Goal: Task Accomplishment & Management: Manage account settings

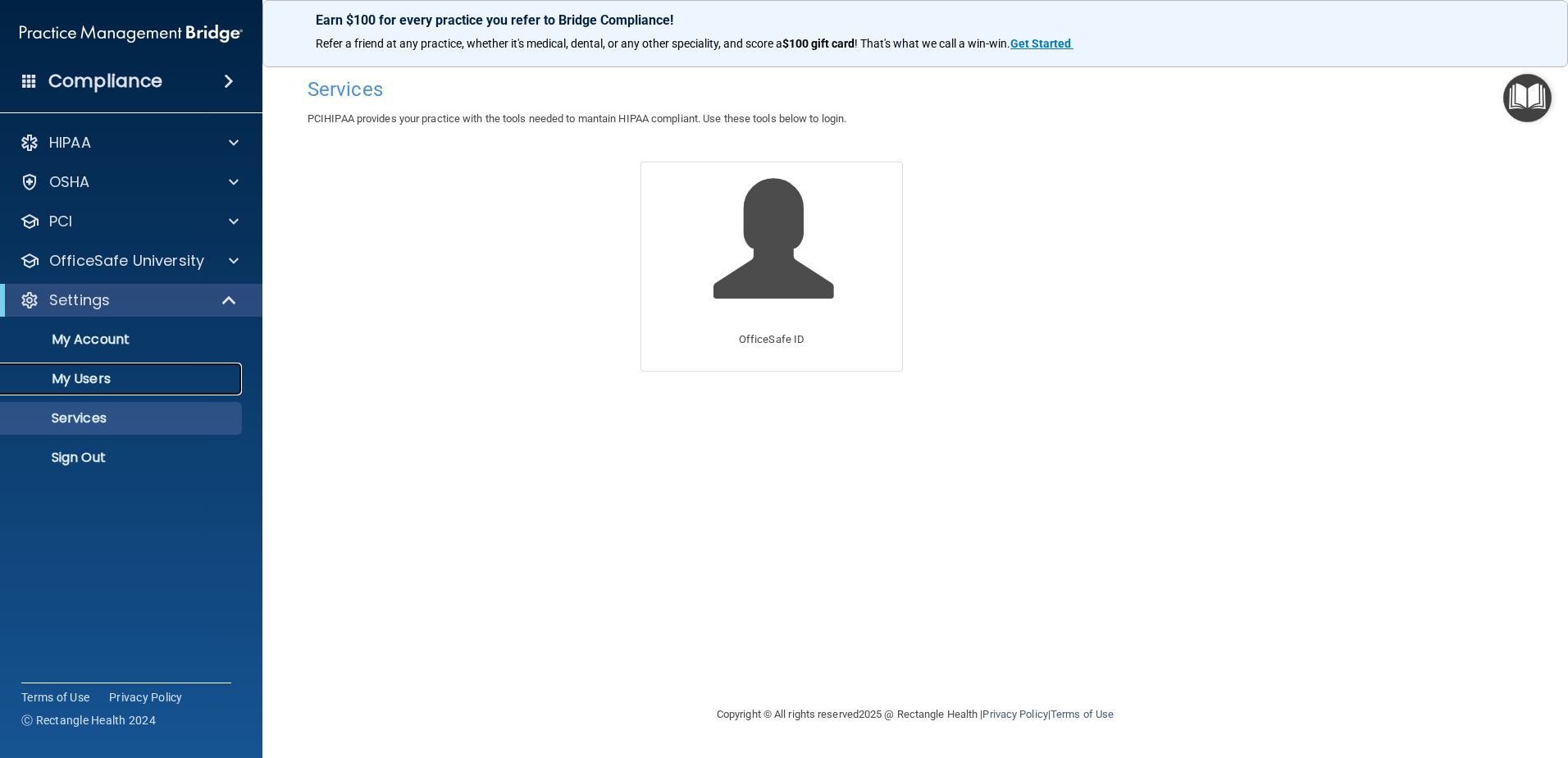
click at [98, 366] on link "My Users" at bounding box center [113, 379] width 258 height 33
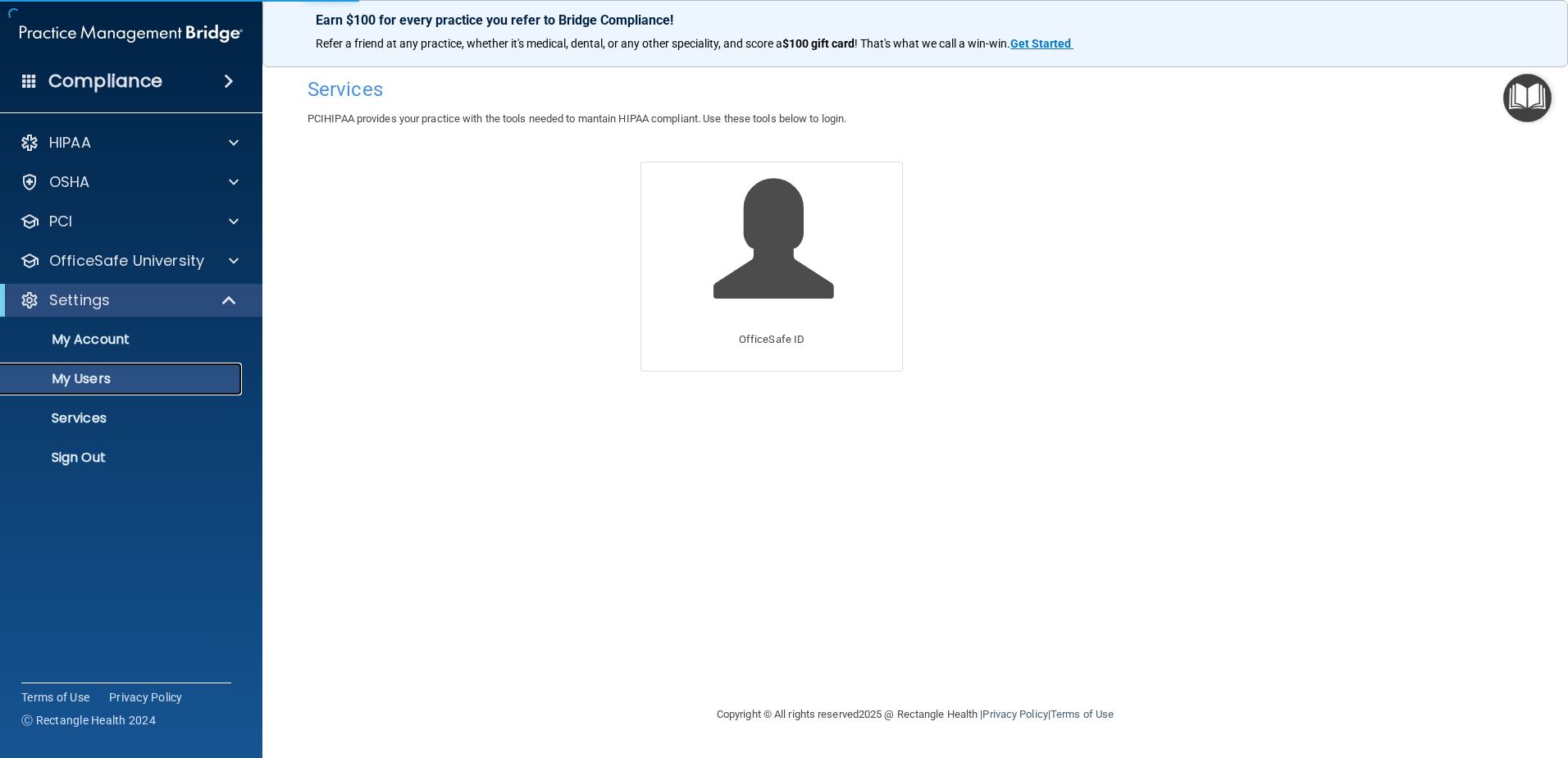
select select "20"
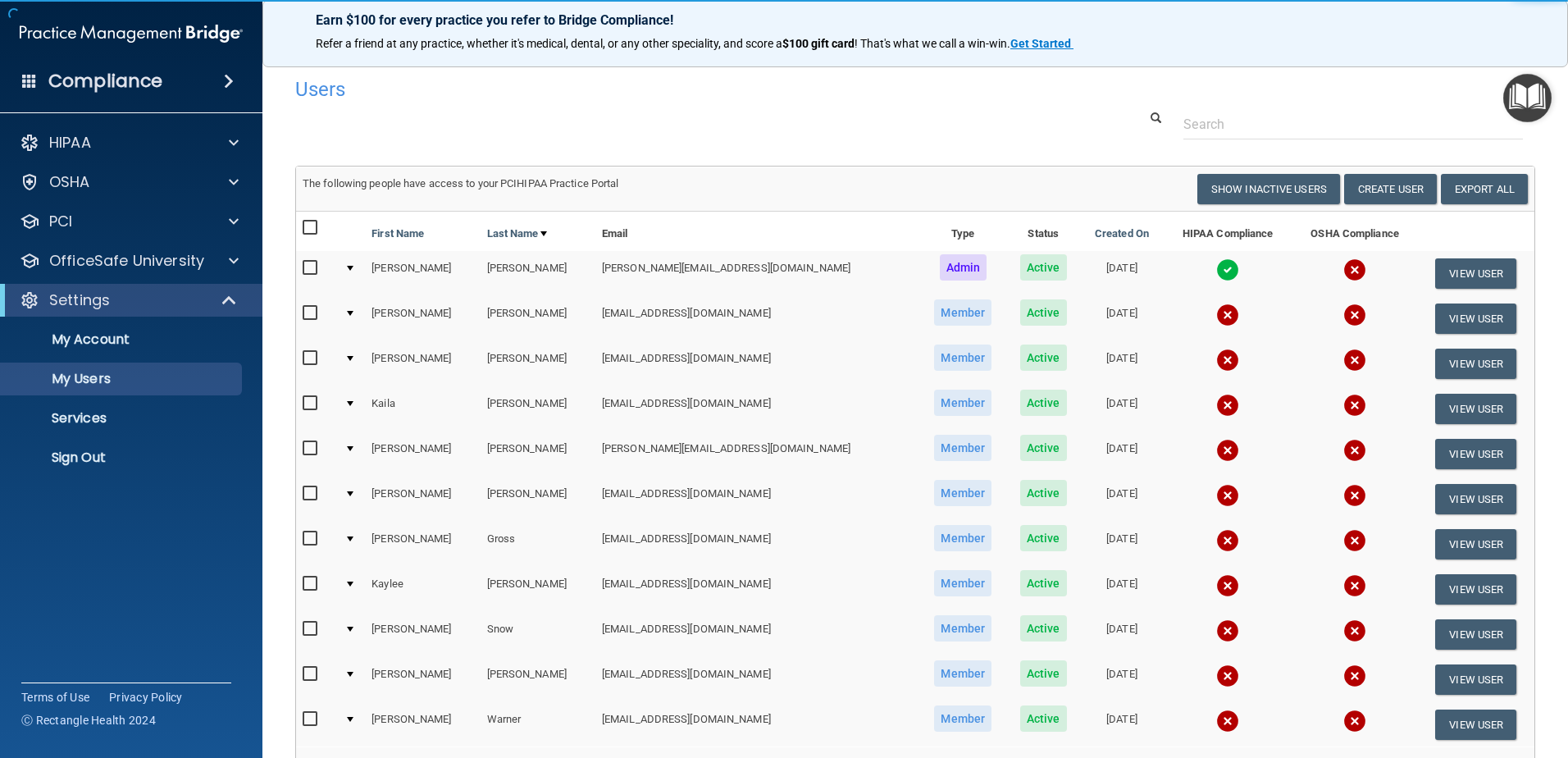
click at [304, 272] on input "checkbox" at bounding box center [312, 268] width 19 height 13
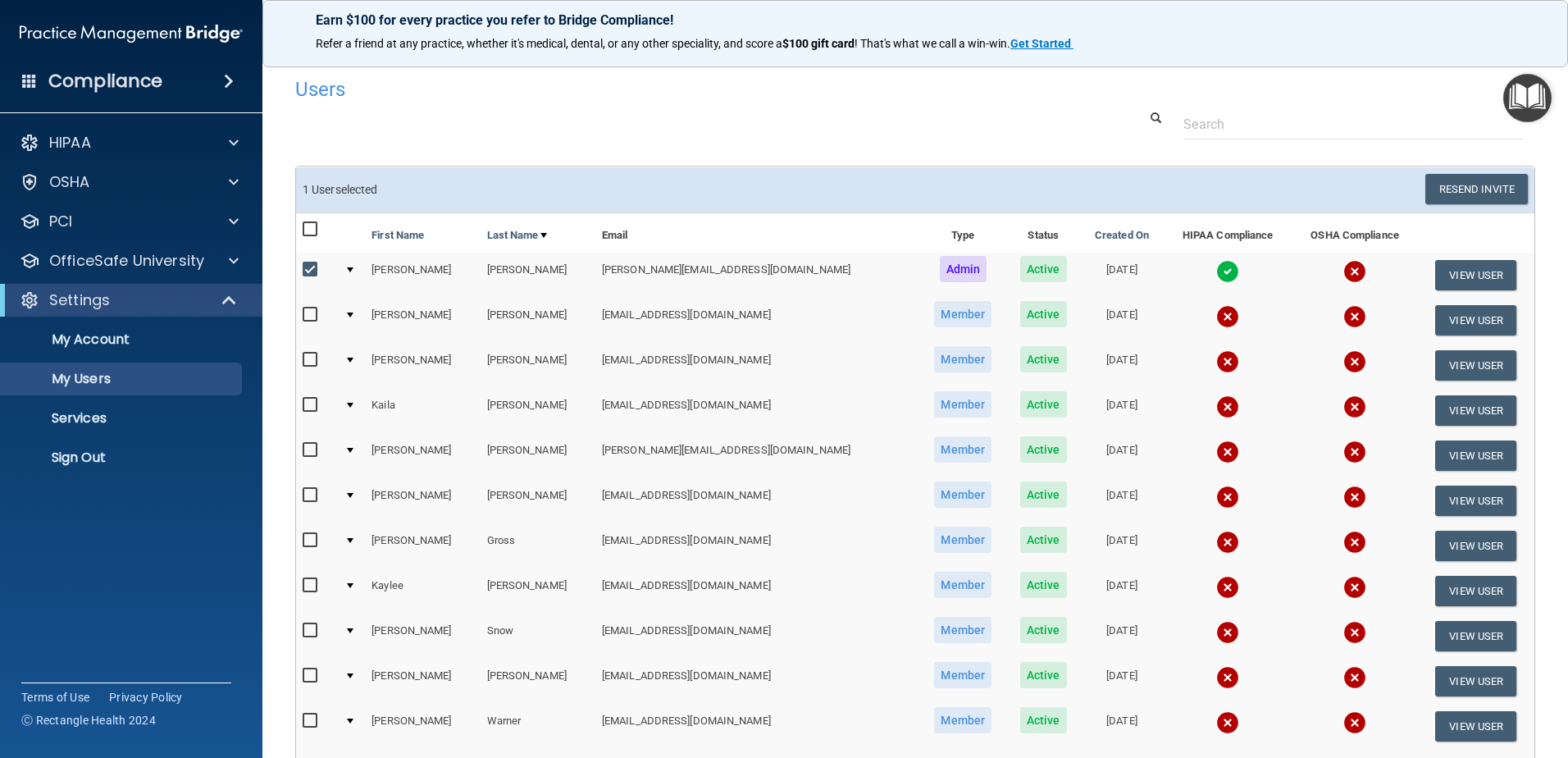
click at [309, 265] on input "checkbox" at bounding box center [312, 270] width 19 height 13
checkbox input "false"
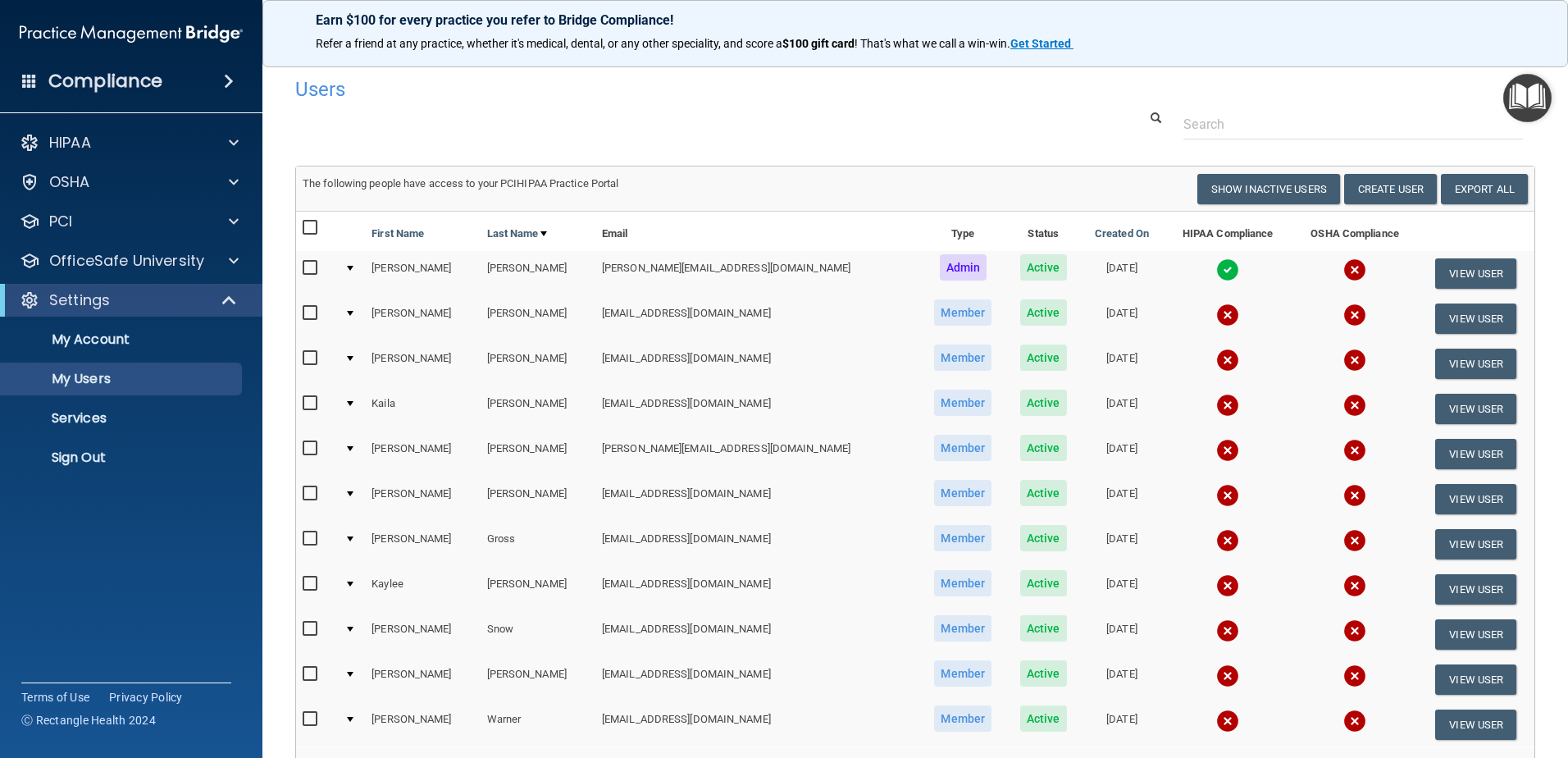
click at [311, 317] on input "checkbox" at bounding box center [312, 313] width 19 height 13
checkbox input "true"
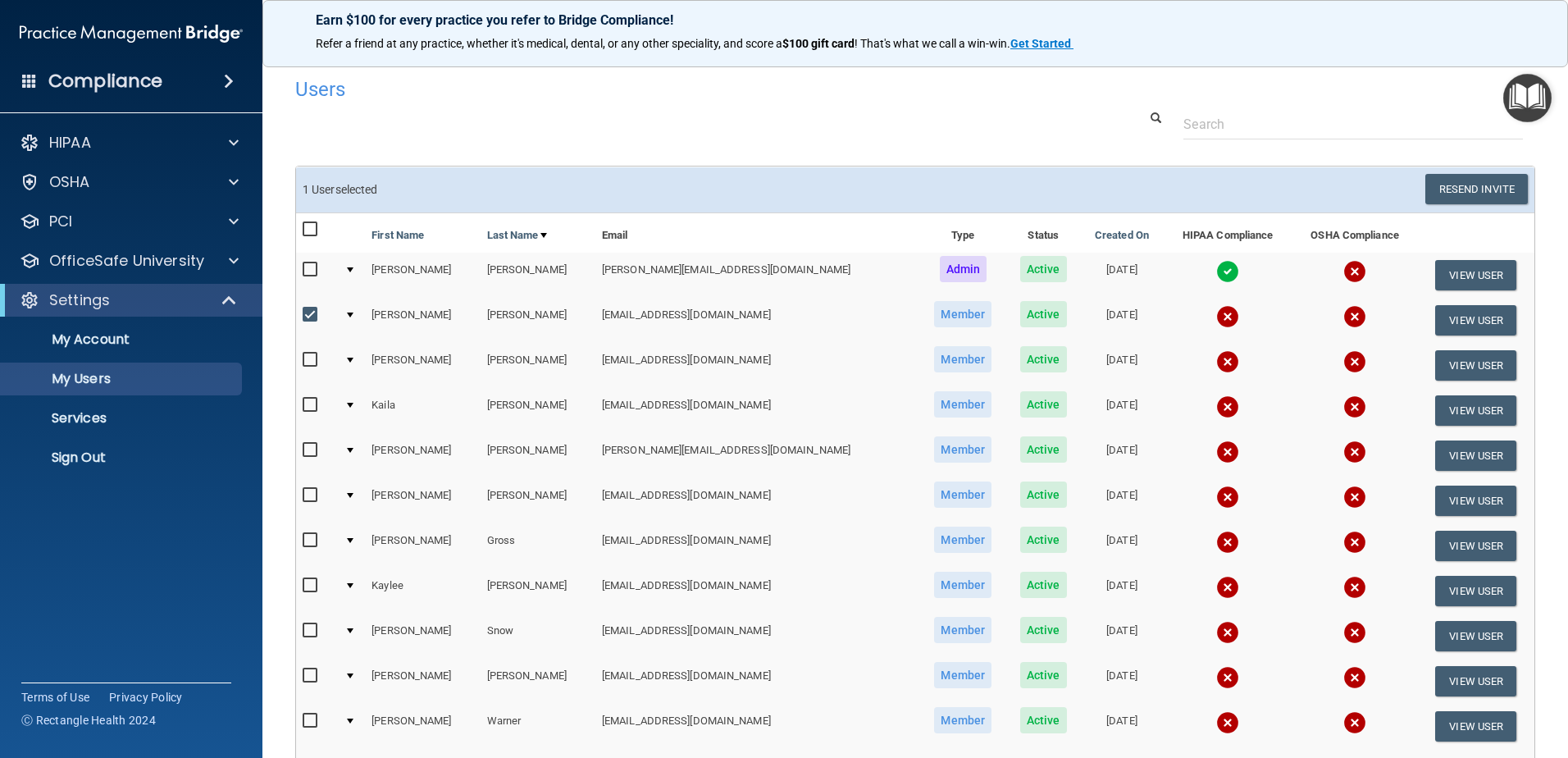
click at [309, 356] on input "checkbox" at bounding box center [312, 360] width 19 height 13
checkbox input "true"
click at [306, 407] on input "checkbox" at bounding box center [312, 405] width 19 height 13
checkbox input "true"
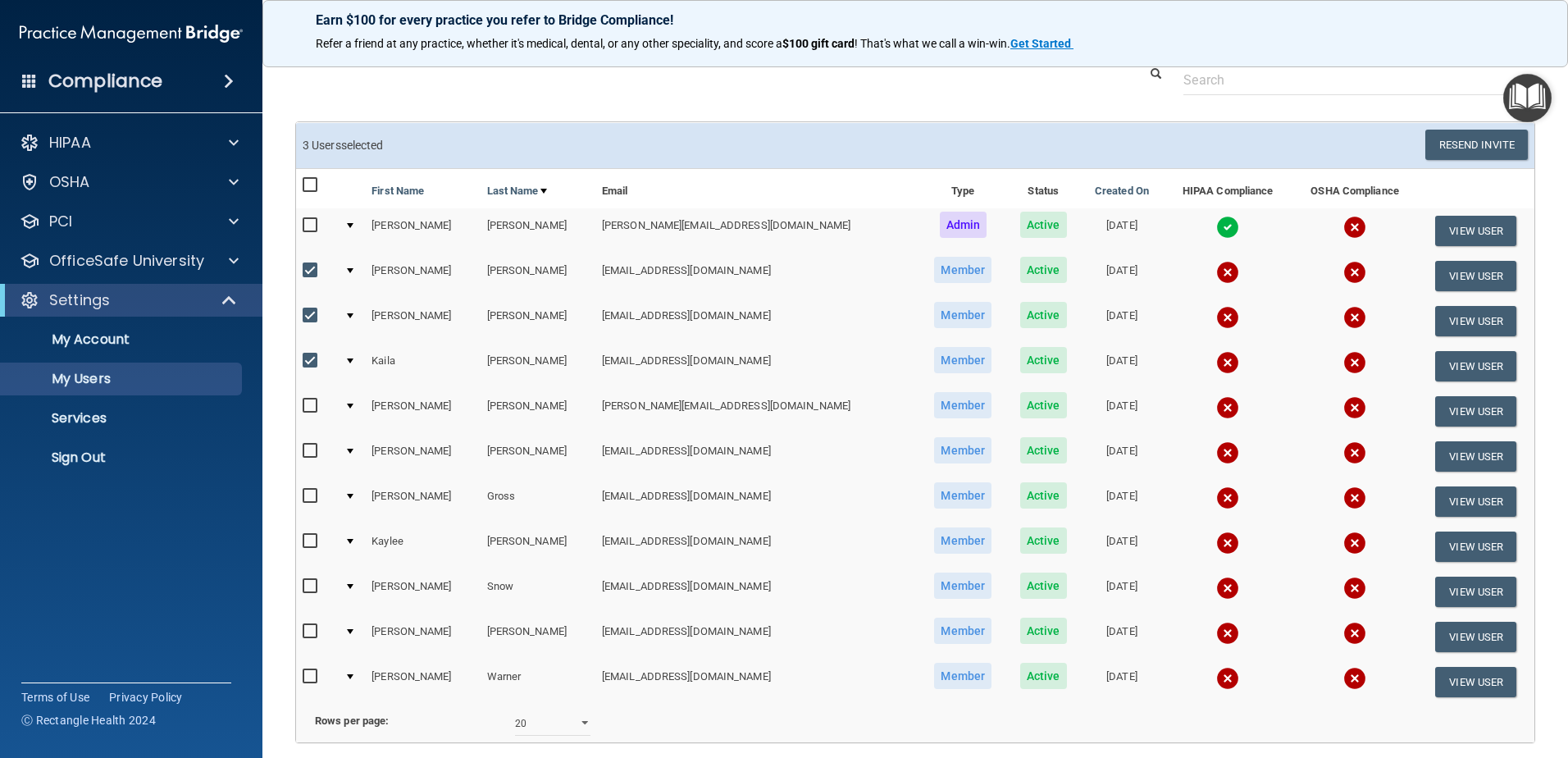
scroll to position [82, 0]
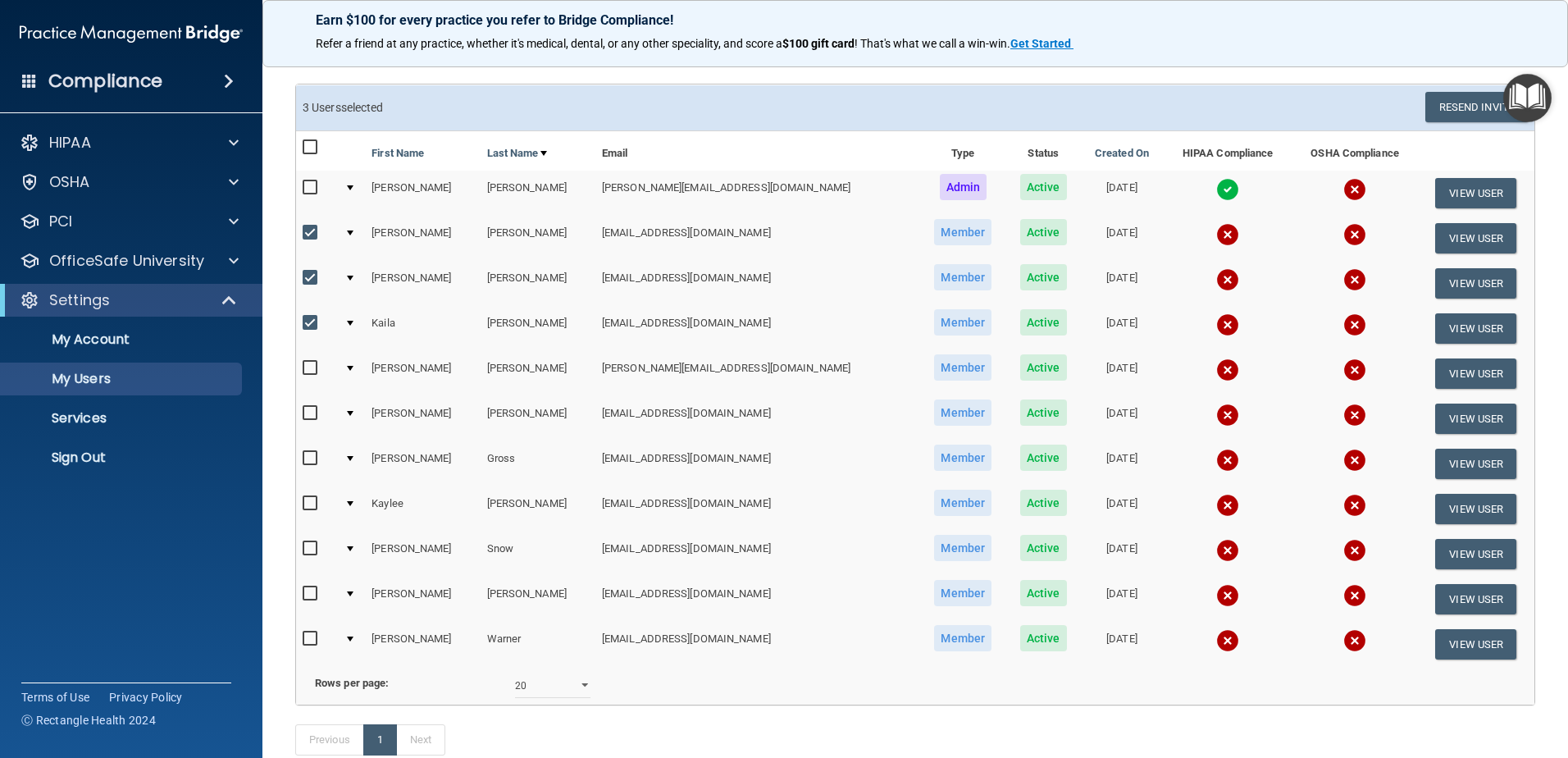
click at [309, 372] on input "checkbox" at bounding box center [312, 368] width 19 height 13
checkbox input "true"
click at [306, 412] on input "checkbox" at bounding box center [312, 414] width 19 height 13
checkbox input "true"
click at [315, 466] on label at bounding box center [313, 458] width 21 height 19
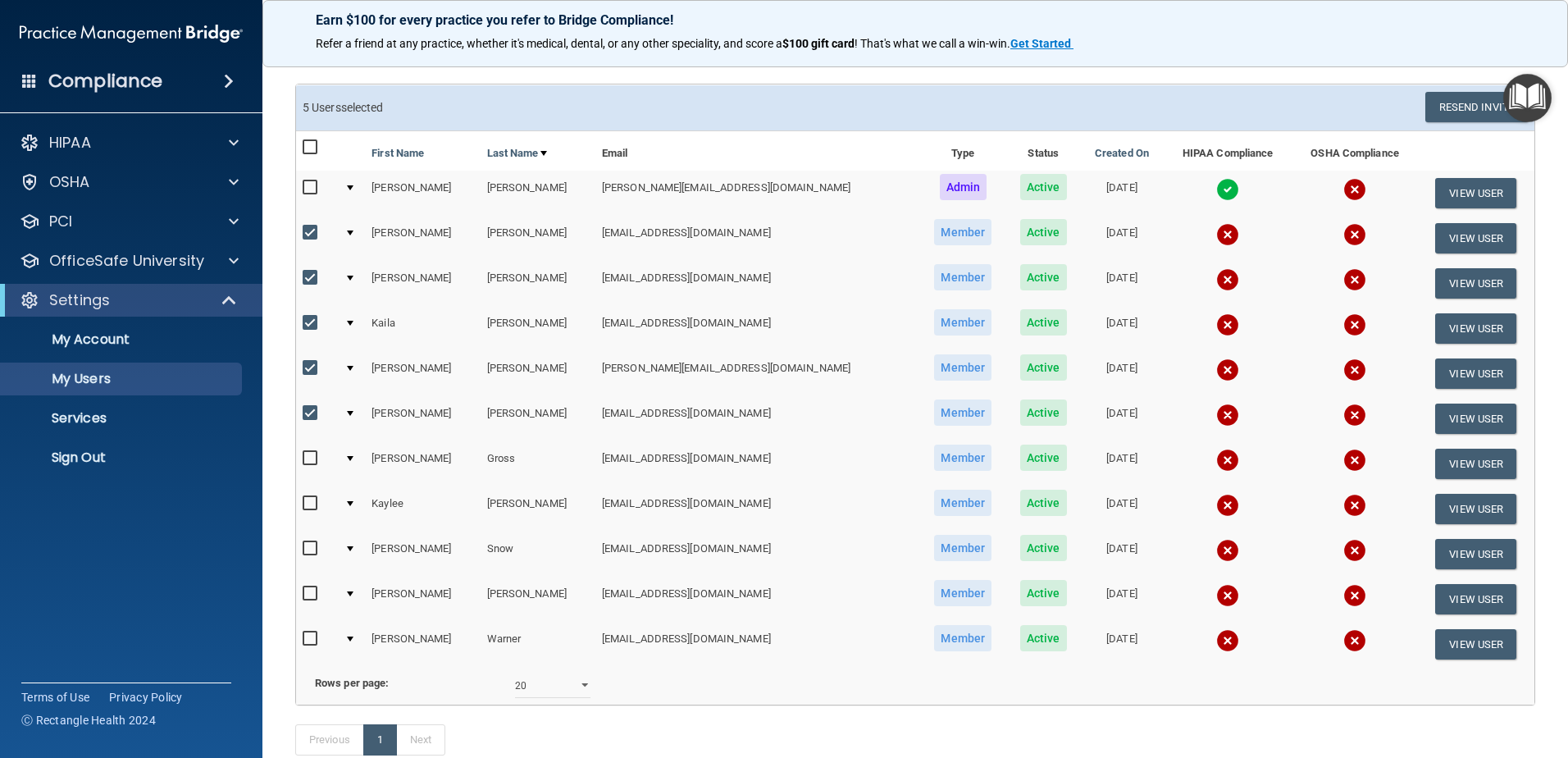
click at [315, 465] on input "checkbox" at bounding box center [312, 458] width 19 height 13
checkbox input "true"
click at [306, 504] on input "checkbox" at bounding box center [312, 504] width 19 height 13
checkbox input "true"
click at [305, 550] on input "checkbox" at bounding box center [312, 548] width 19 height 13
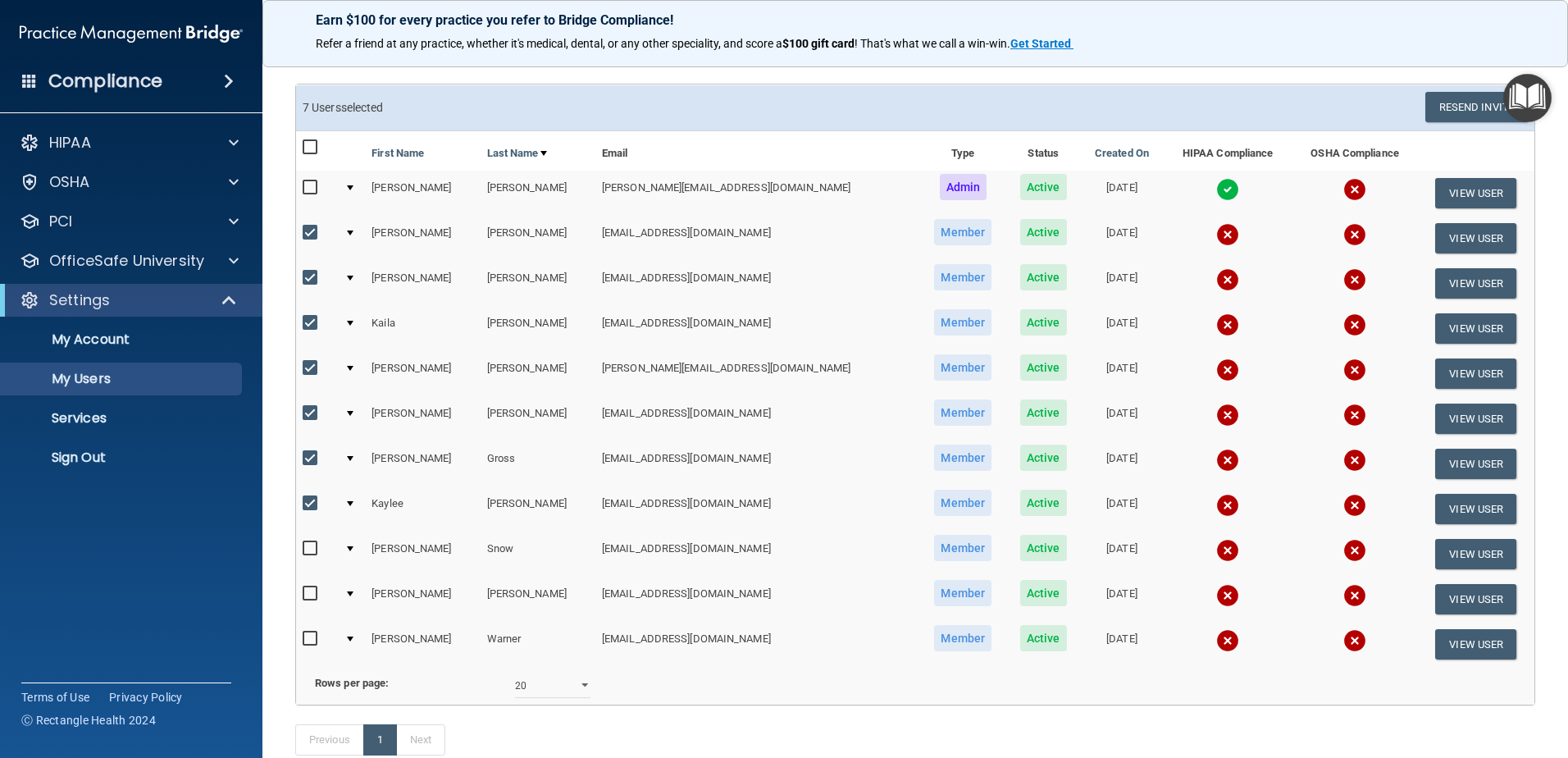
checkbox input "true"
click at [315, 599] on input "checkbox" at bounding box center [312, 593] width 19 height 13
checkbox input "true"
click at [306, 637] on input "checkbox" at bounding box center [312, 639] width 19 height 13
checkbox input "true"
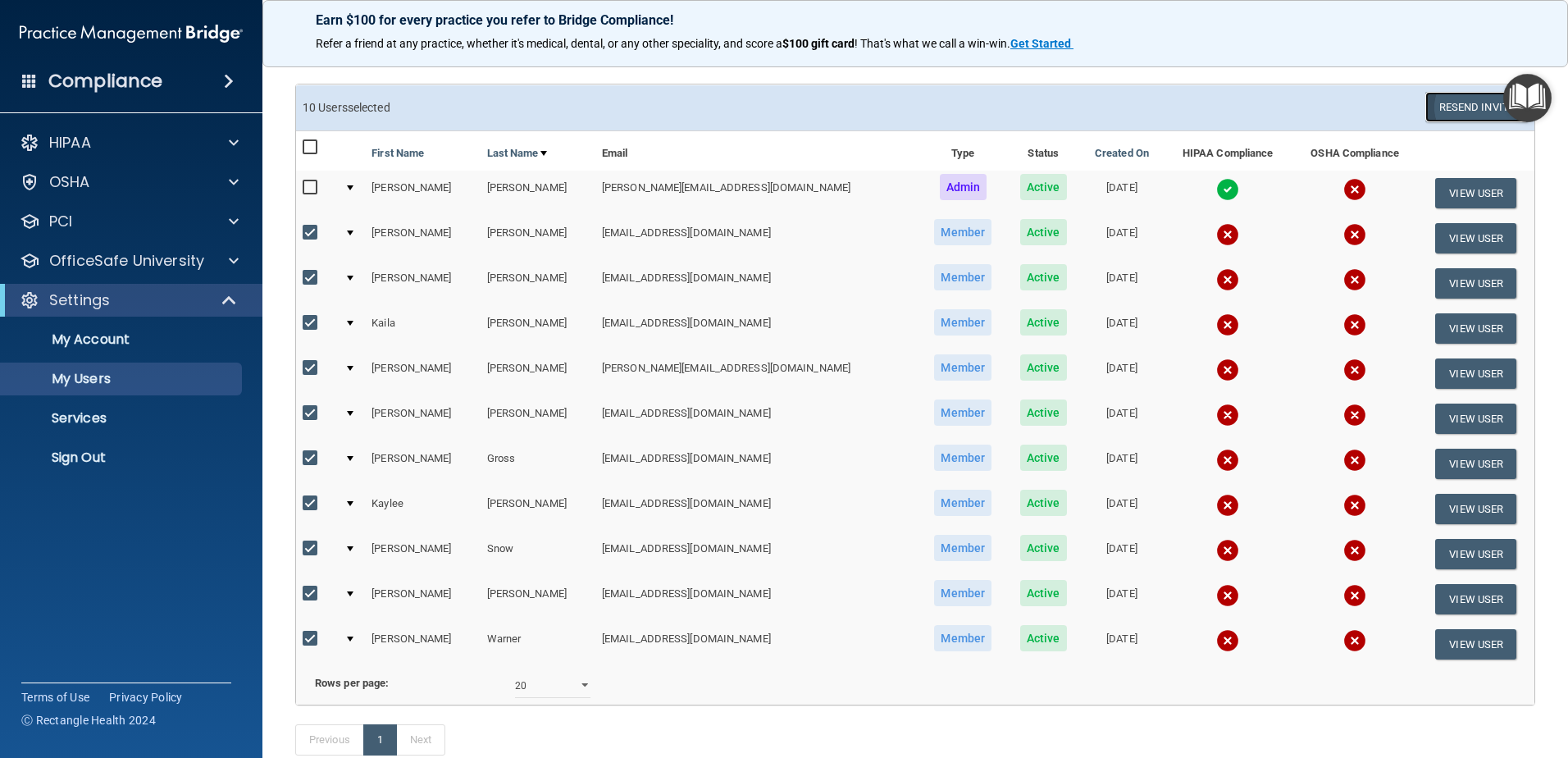
click at [1456, 103] on button "Resend Invite" at bounding box center [1476, 106] width 103 height 30
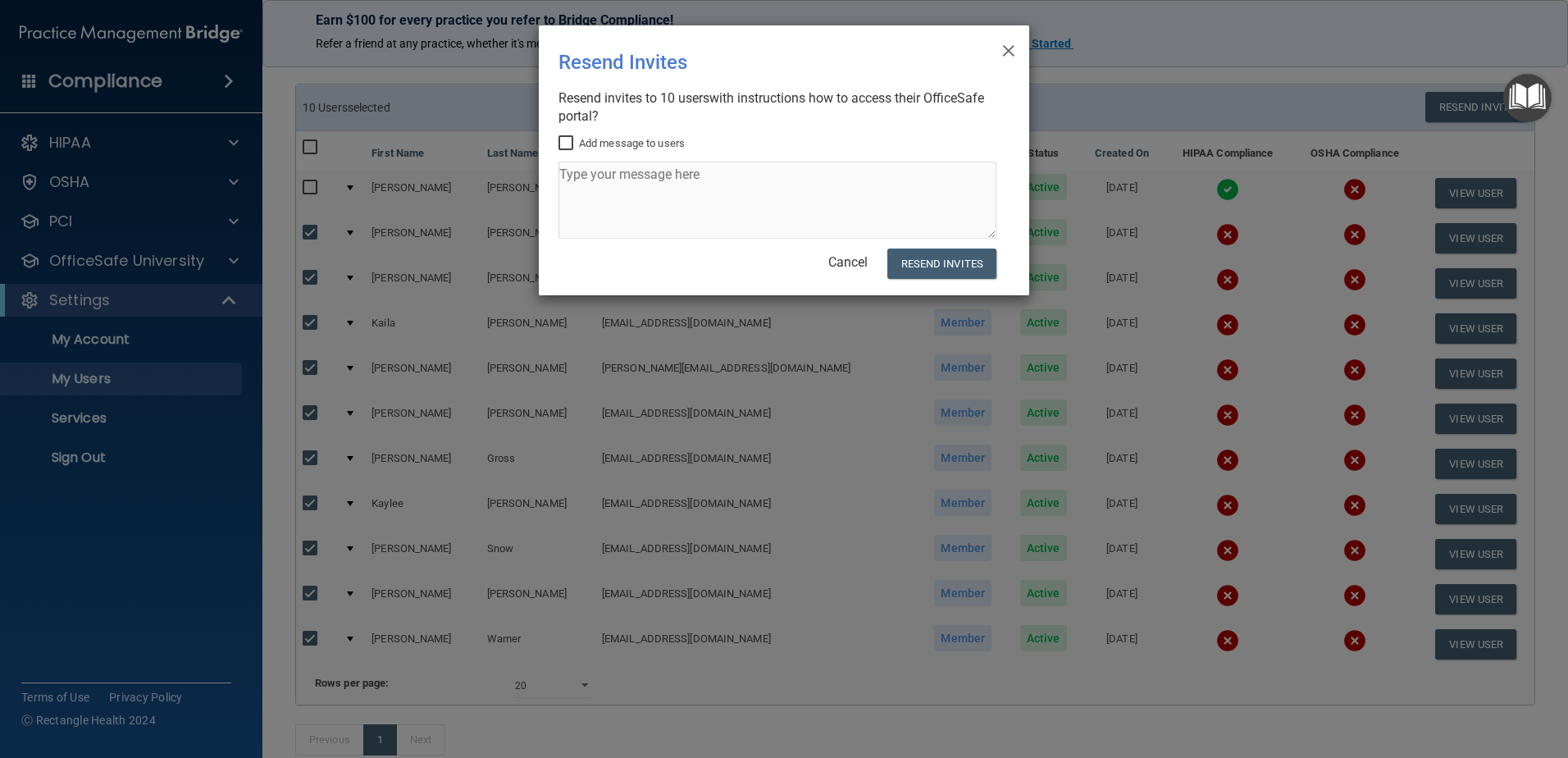
click at [636, 144] on label "Add message to users" at bounding box center [621, 144] width 126 height 20
click at [577, 144] on input "Add message to users" at bounding box center [567, 144] width 19 height 13
checkbox input "true"
click at [658, 182] on textarea at bounding box center [777, 200] width 438 height 77
click at [959, 181] on textarea "Please complete the annual training for HIPAA and OSHA! Thank you:)" at bounding box center [777, 200] width 438 height 77
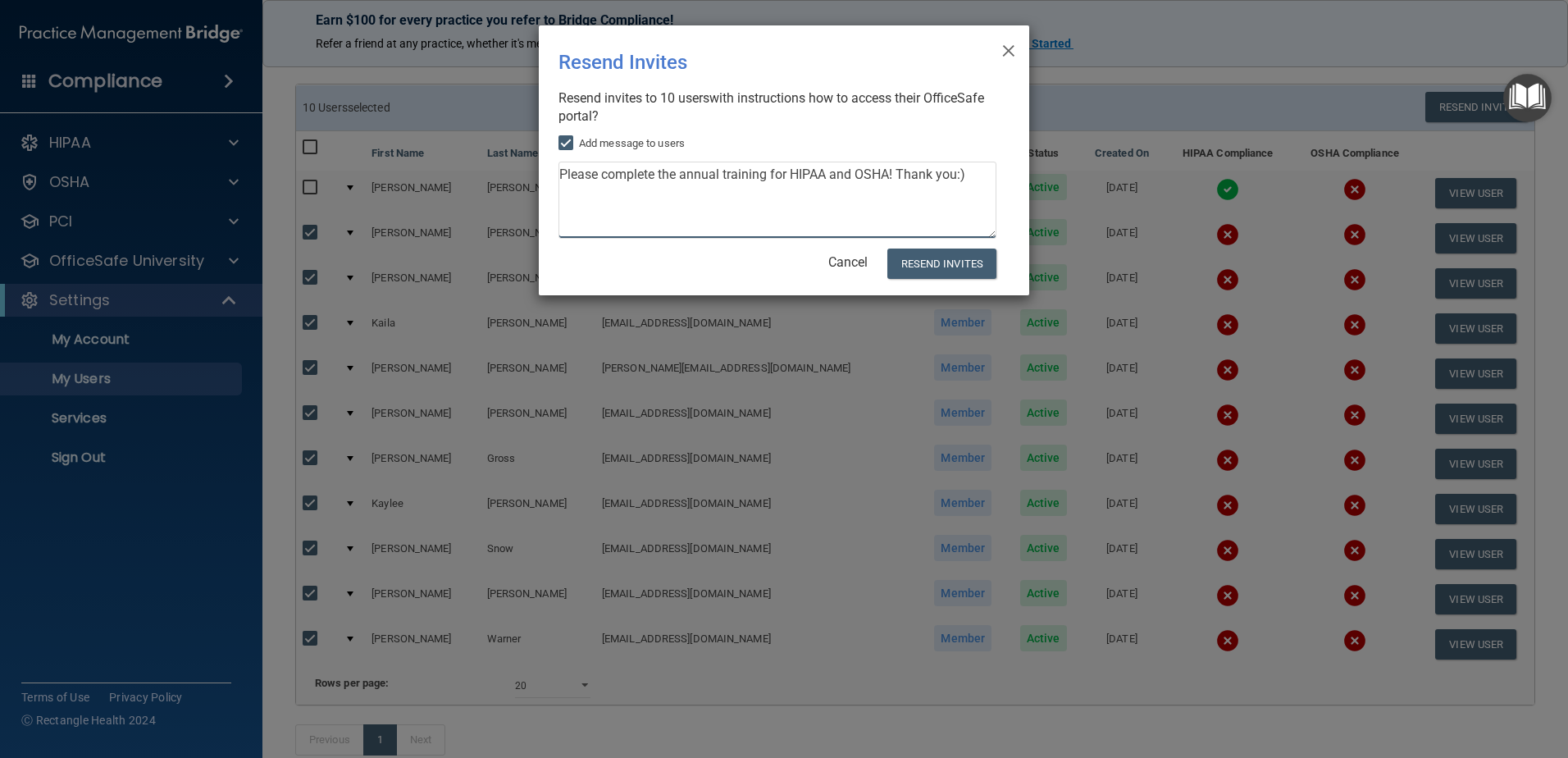
type textarea "Please complete the annual training for HIPAA and OSHA! Thank you :)"
drag, startPoint x: 977, startPoint y: 184, endPoint x: 607, endPoint y: 192, distance: 370.1
click at [612, 192] on textarea "Please complete the annual training for HIPAA and OSHA! Thank you :)" at bounding box center [777, 200] width 438 height 77
click at [591, 187] on textarea "Please complete the annual training for HIPAA and OSHA! Thank you :)" at bounding box center [777, 200] width 438 height 77
drag, startPoint x: 977, startPoint y: 176, endPoint x: 475, endPoint y: 195, distance: 502.4
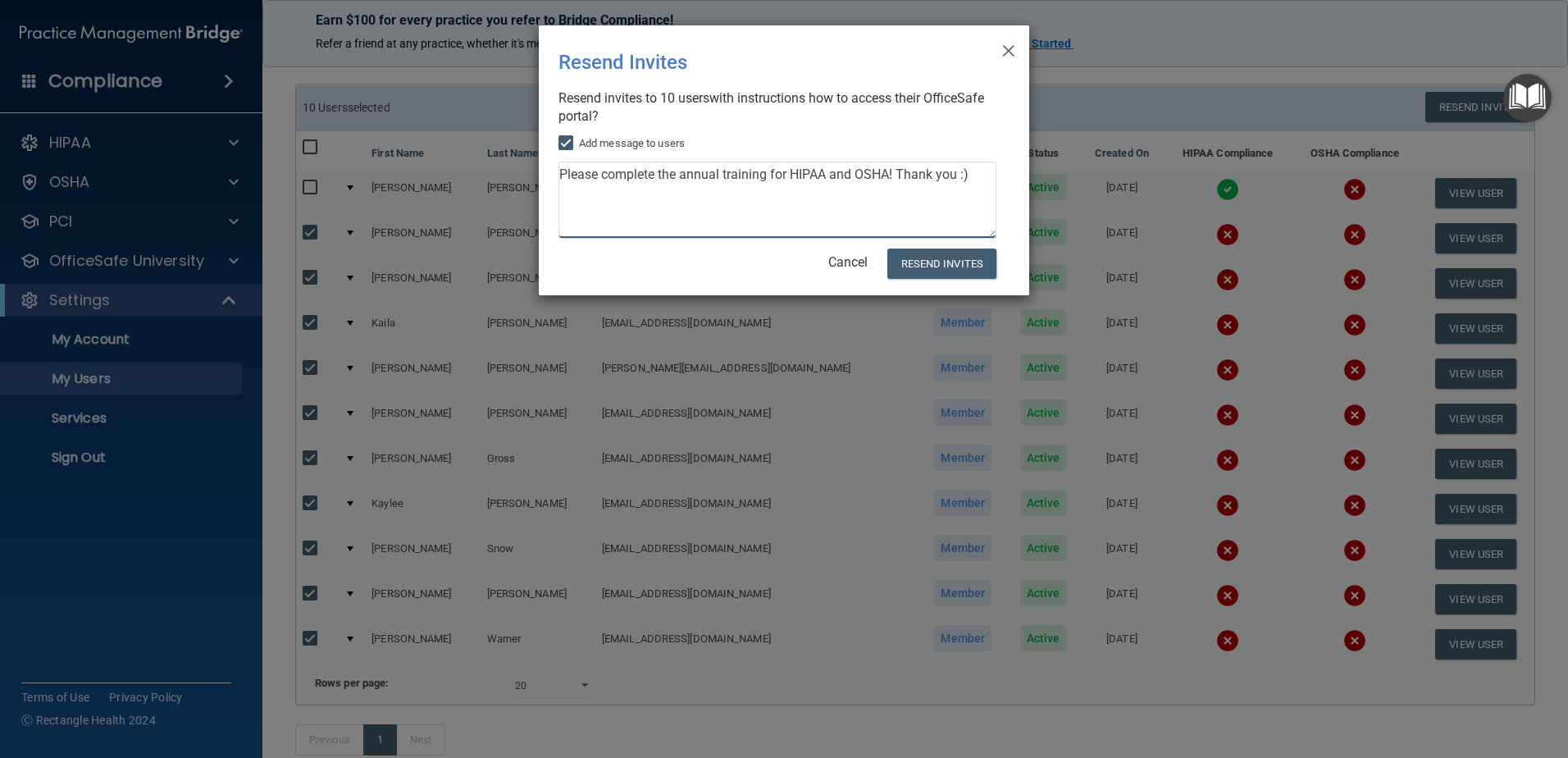
click at [475, 195] on div "× Close Resend Invites There was an error while sending the invitations ... Res…" at bounding box center [784, 379] width 1568 height 758
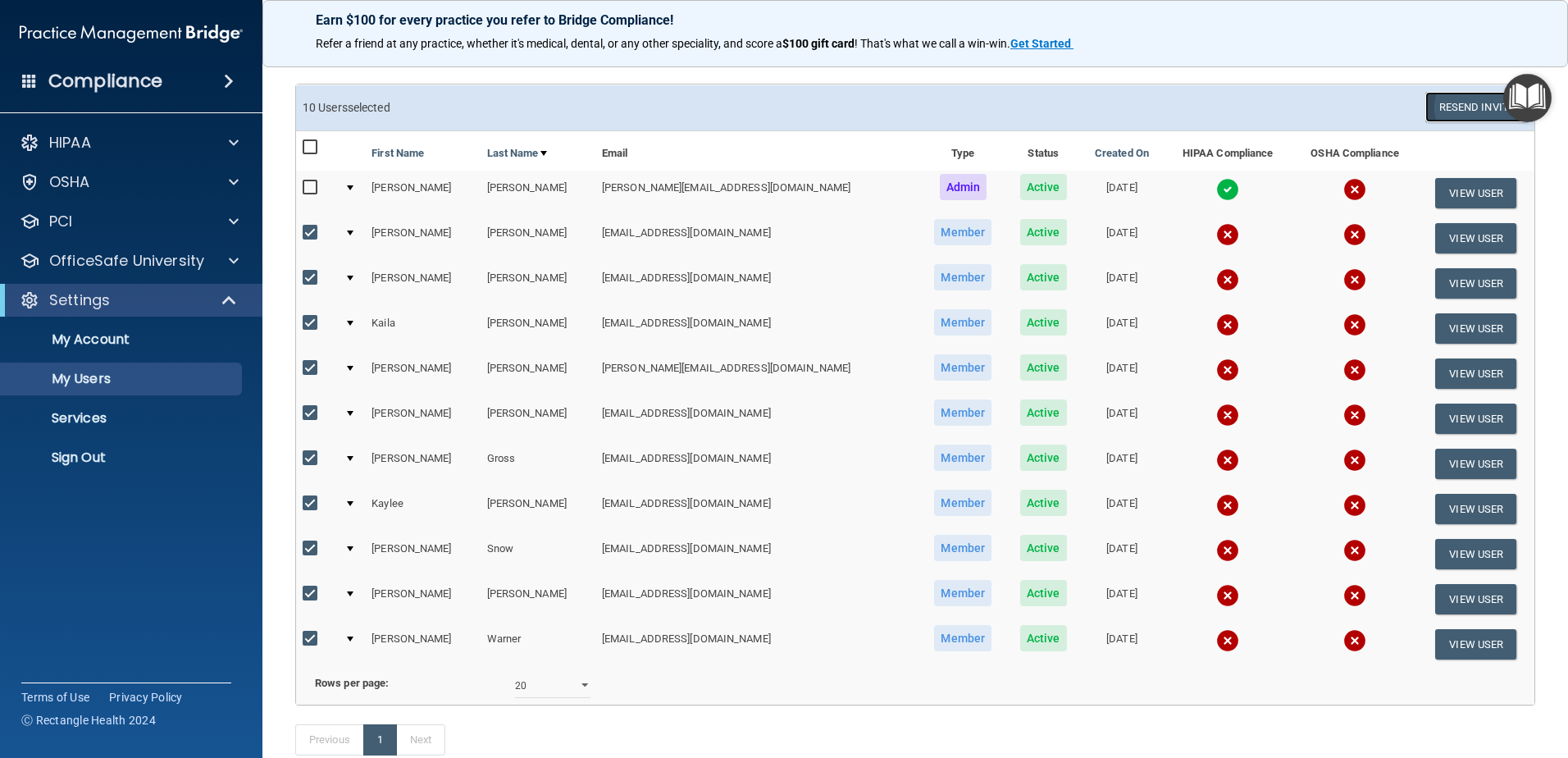
click at [1425, 105] on button "Resend Invite" at bounding box center [1476, 106] width 103 height 30
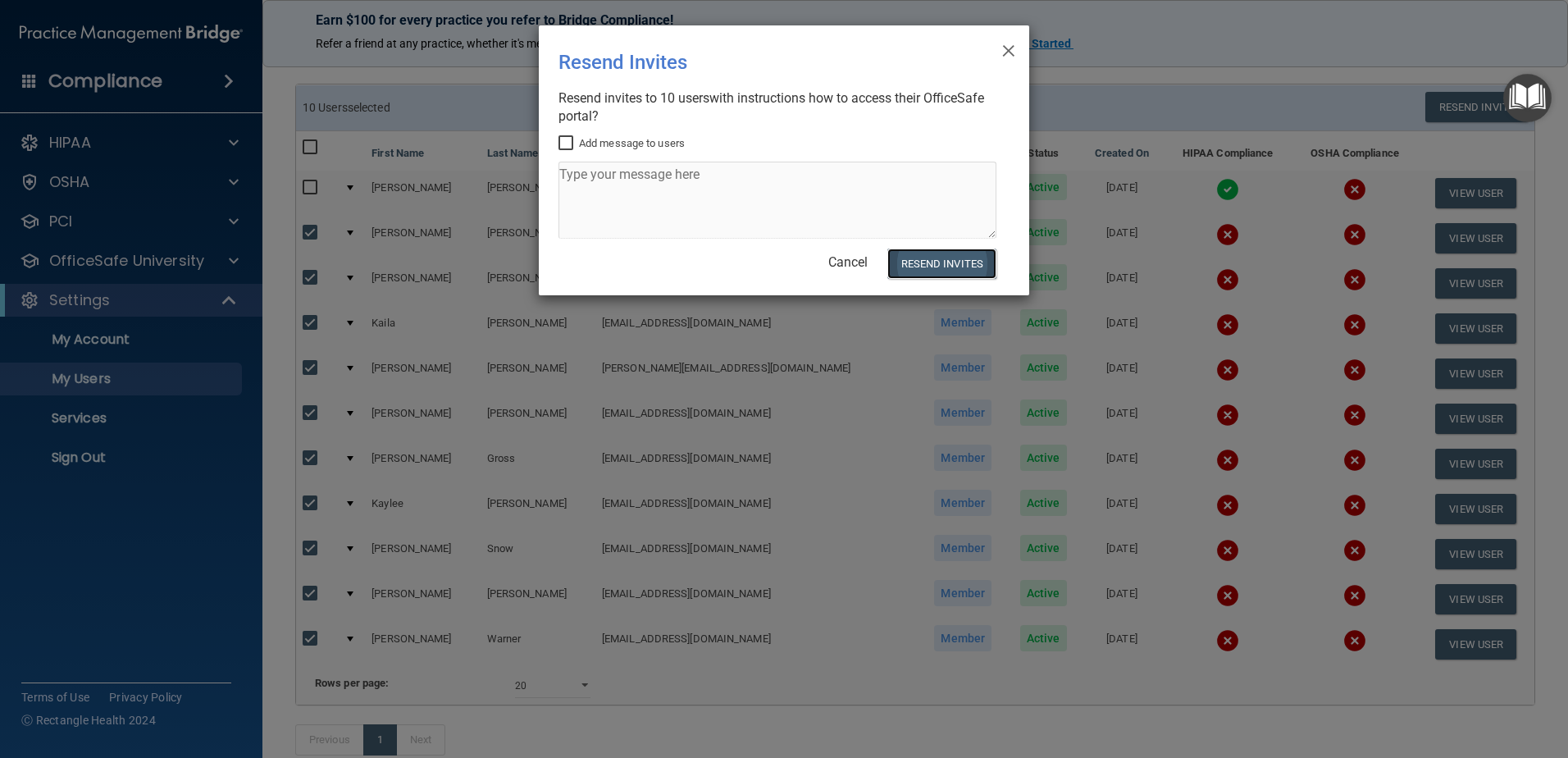
click at [943, 266] on button "Resend Invites" at bounding box center [942, 263] width 109 height 30
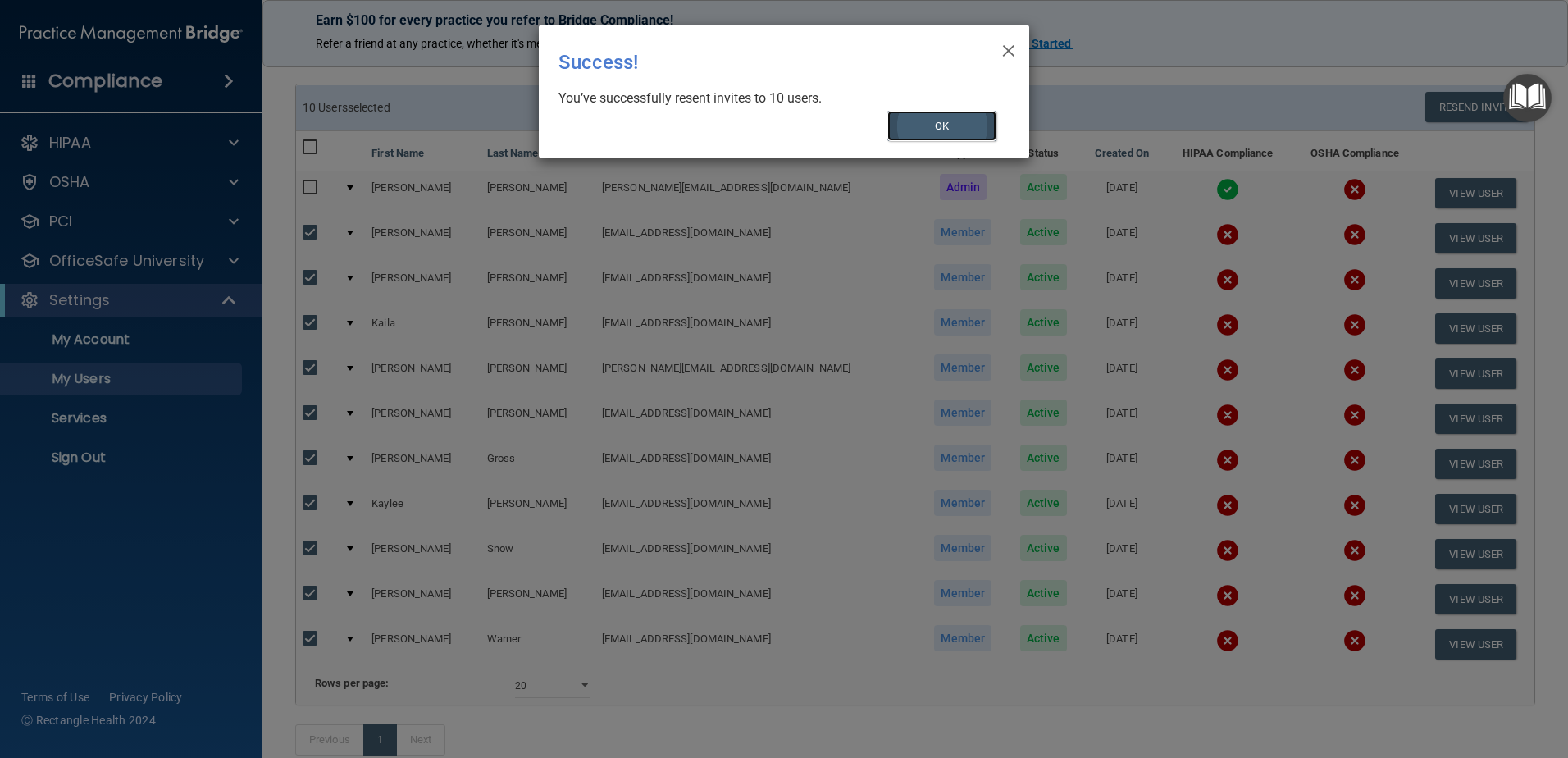
click at [937, 118] on button "OK" at bounding box center [942, 125] width 110 height 30
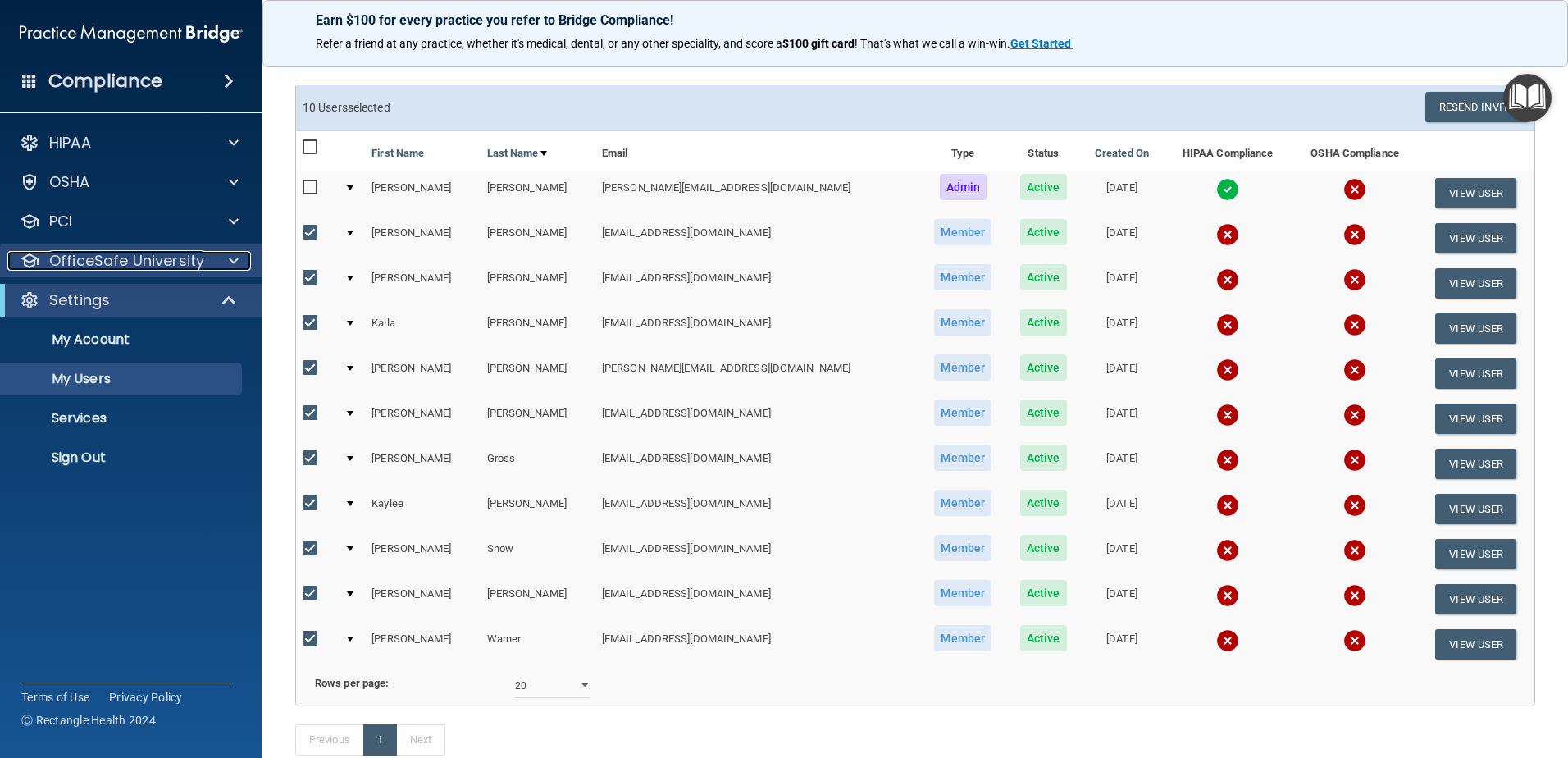
click at [172, 256] on p "OfficeSafe University" at bounding box center [126, 261] width 155 height 20
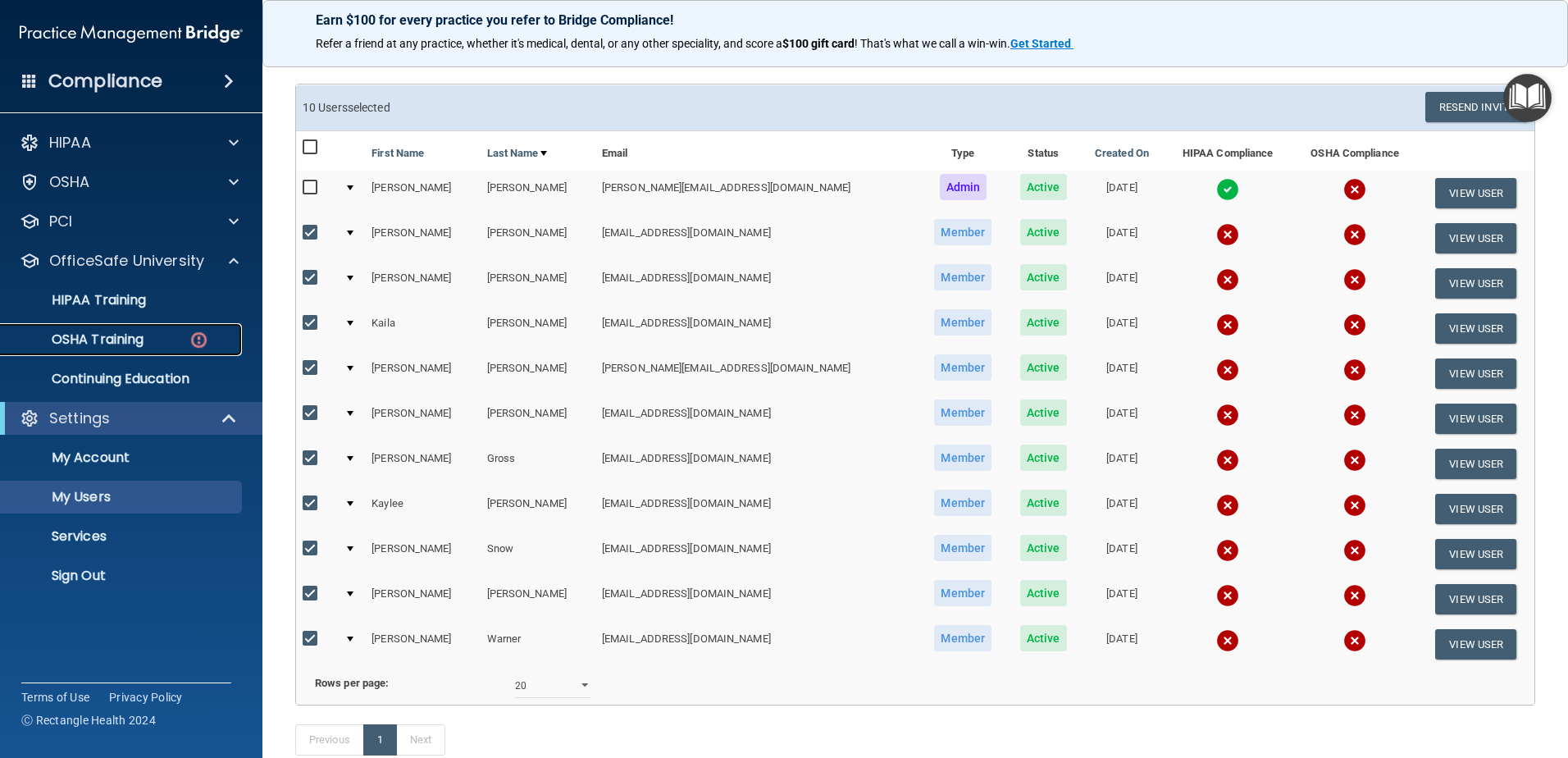
click at [155, 344] on div "OSHA Training" at bounding box center [123, 340] width 224 height 16
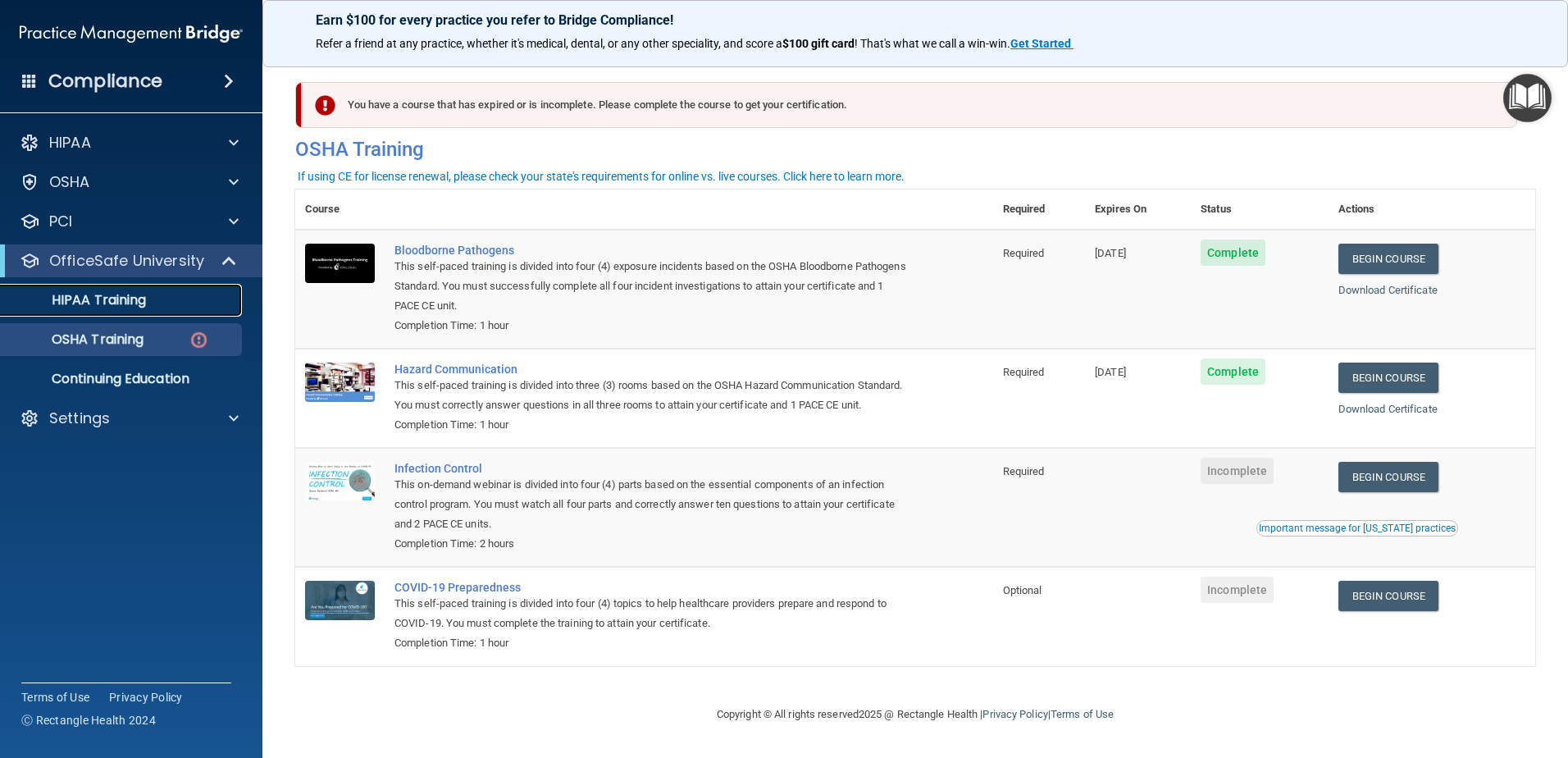
click at [194, 315] on link "HIPAA Training" at bounding box center [113, 300] width 258 height 33
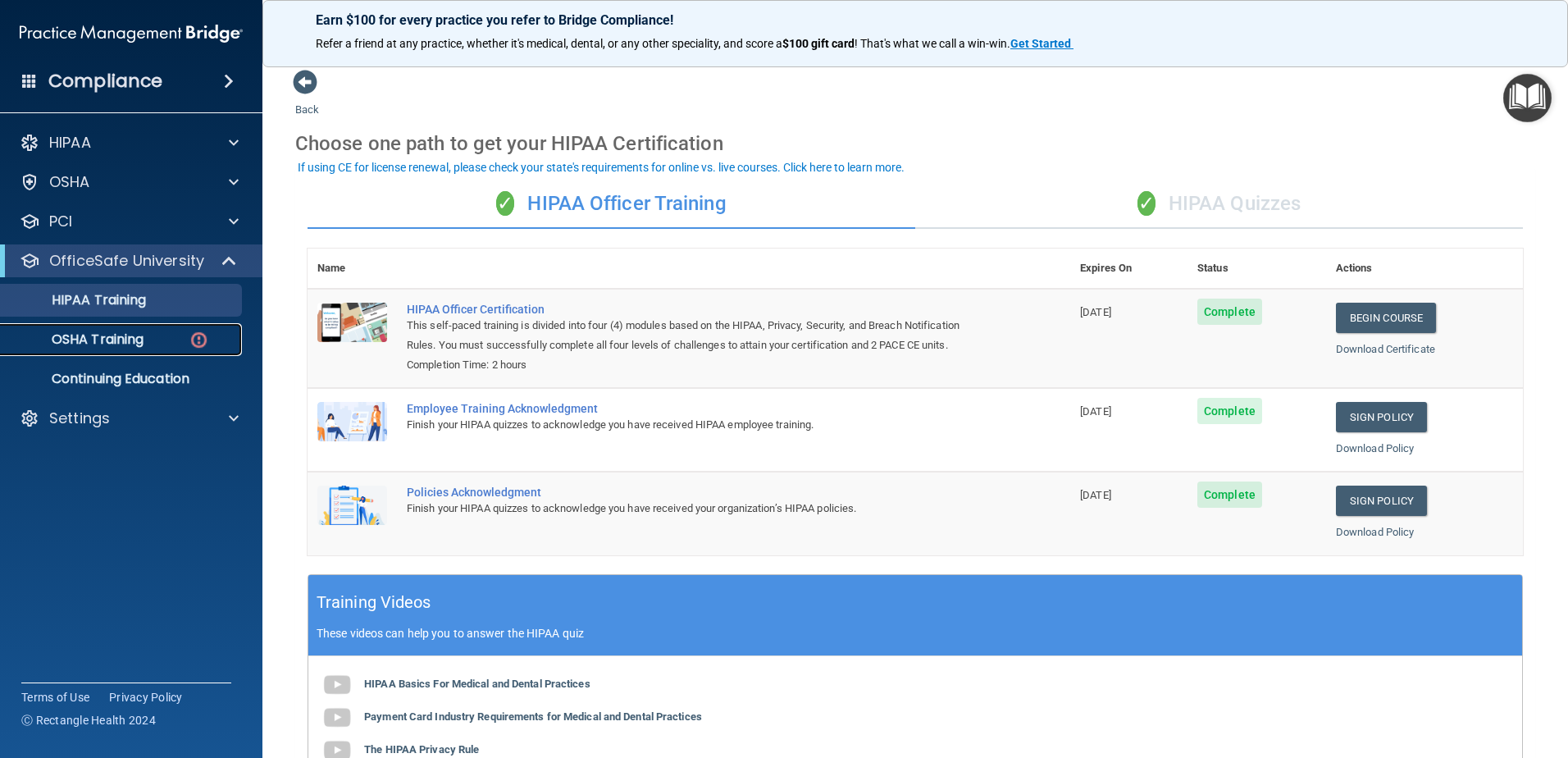
click at [157, 342] on div "OSHA Training" at bounding box center [123, 340] width 224 height 16
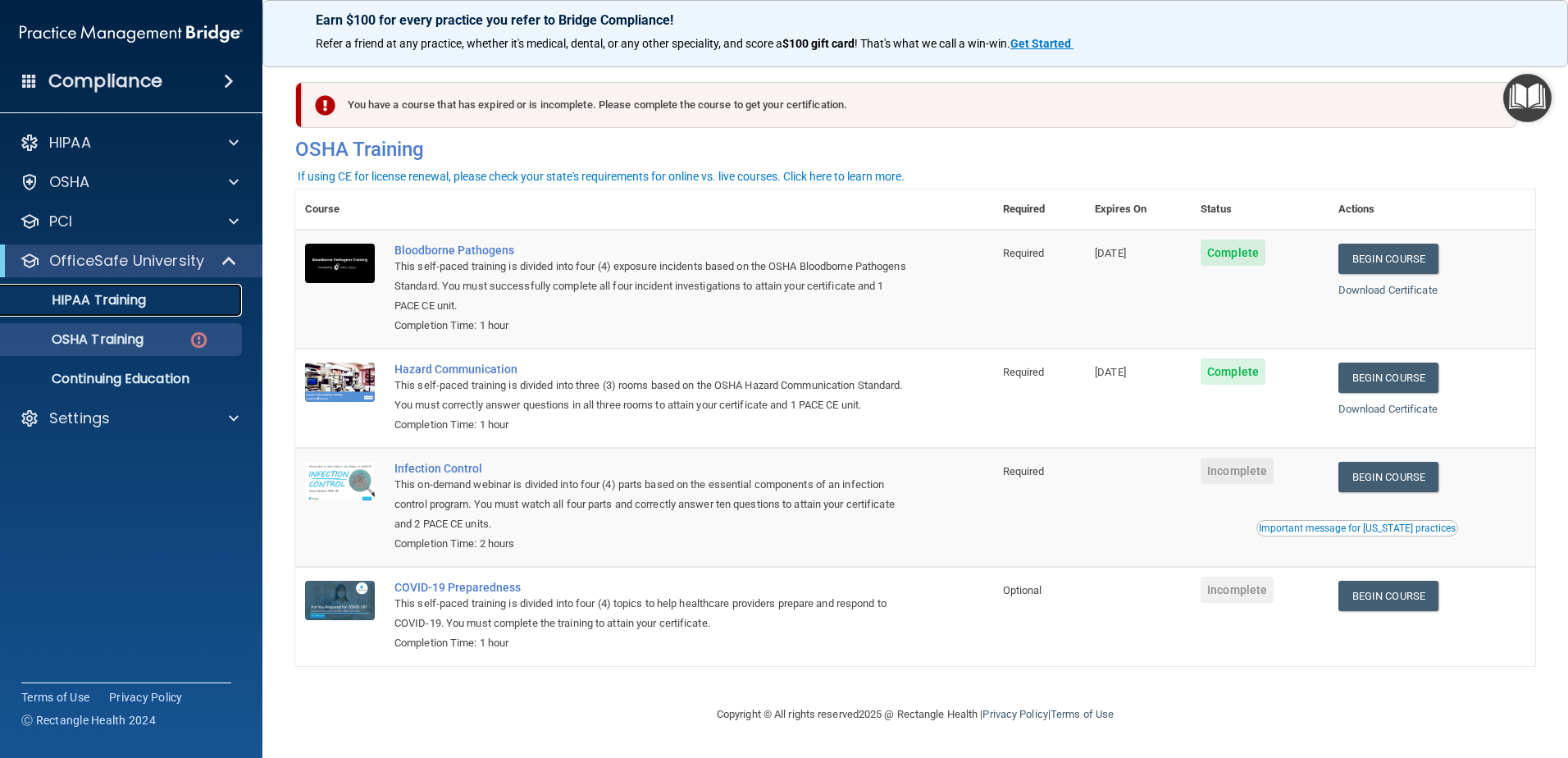
click at [85, 300] on p "HIPAA Training" at bounding box center [78, 300] width 135 height 16
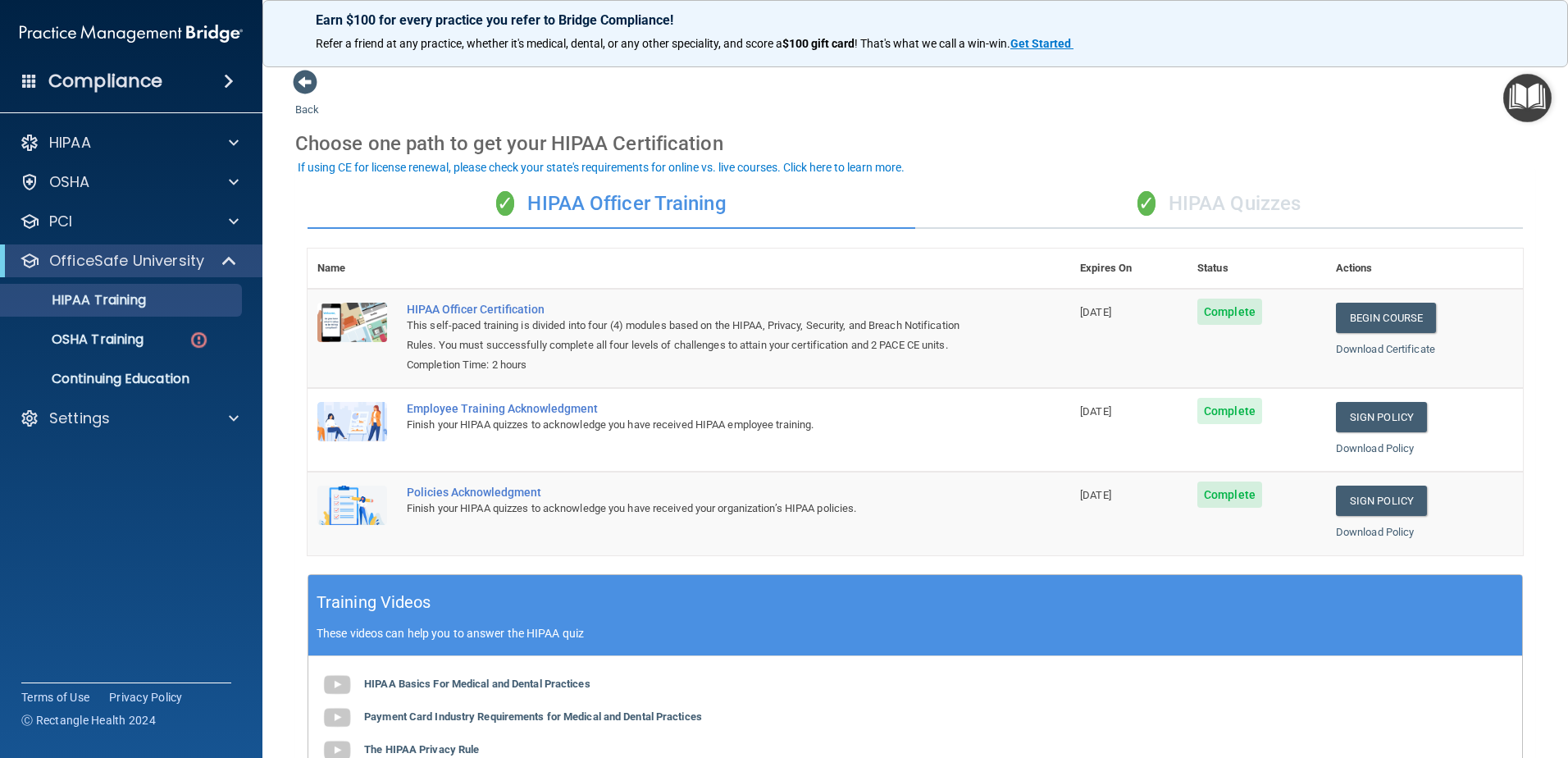
click at [1202, 209] on div "✓ HIPAA Quizzes" at bounding box center [1219, 204] width 608 height 49
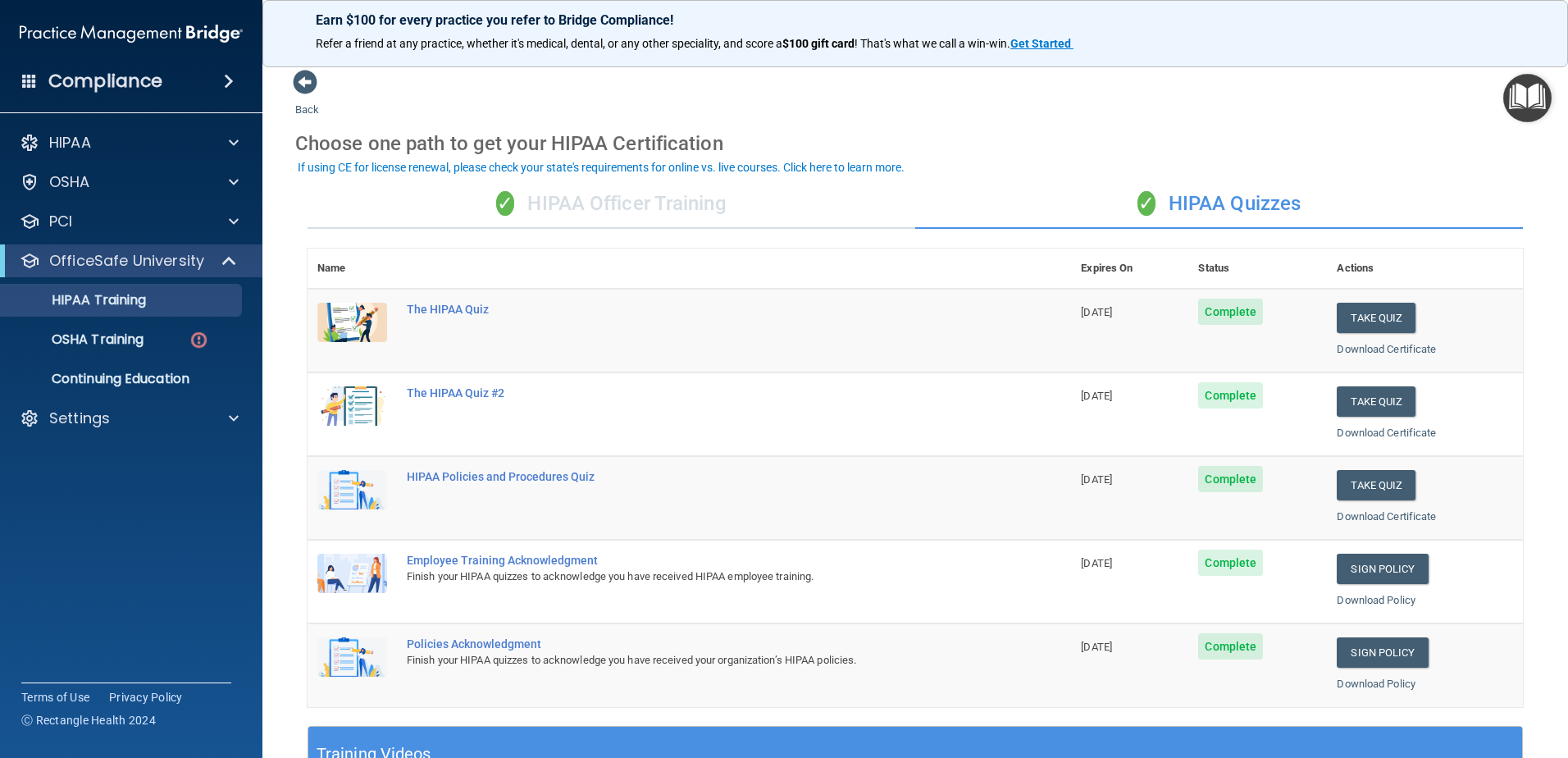
click at [730, 209] on div "✓ HIPAA Officer Training" at bounding box center [611, 204] width 608 height 49
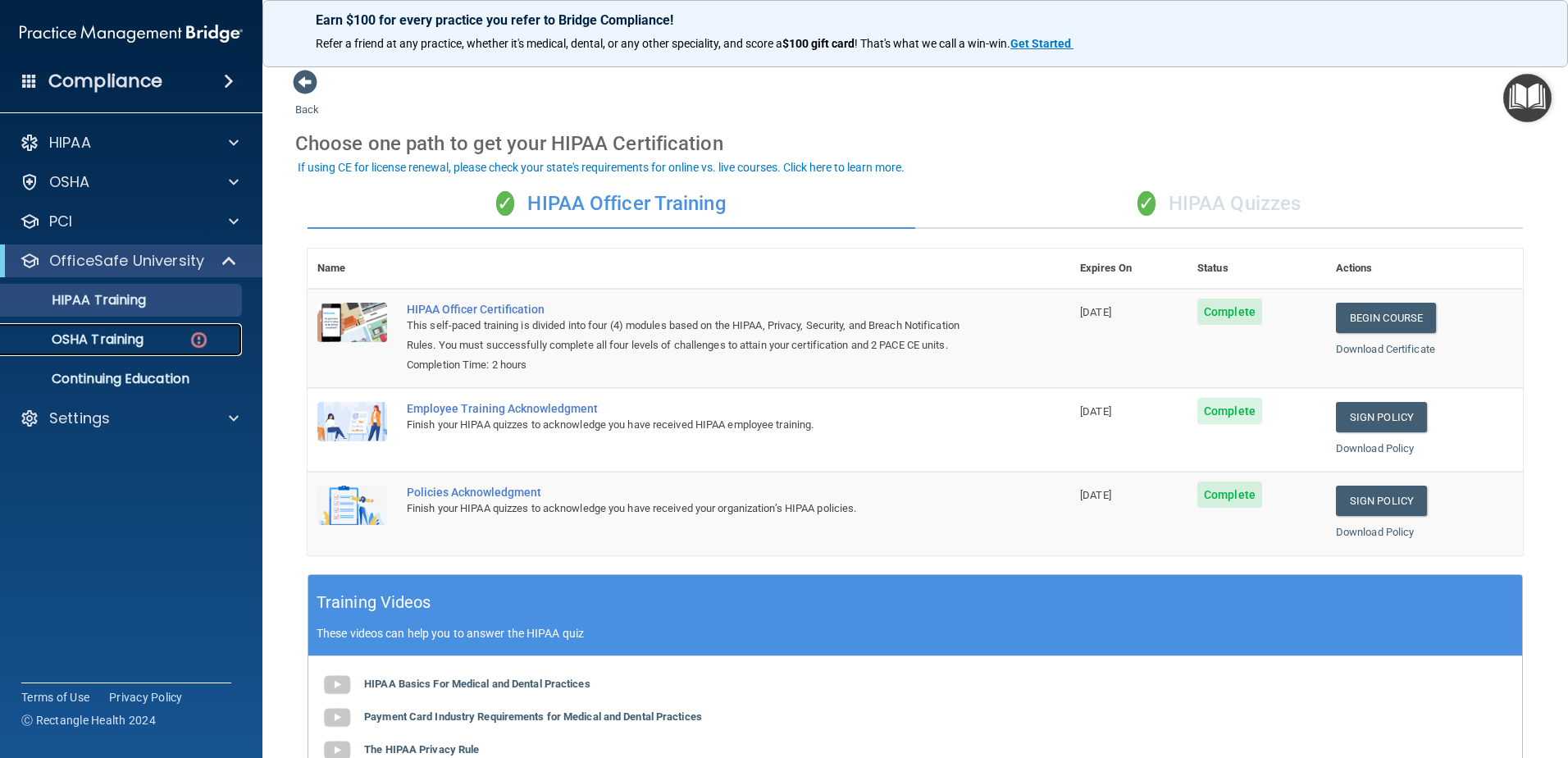
click at [147, 340] on div "OSHA Training" at bounding box center [123, 340] width 224 height 16
